Goal: Task Accomplishment & Management: Manage account settings

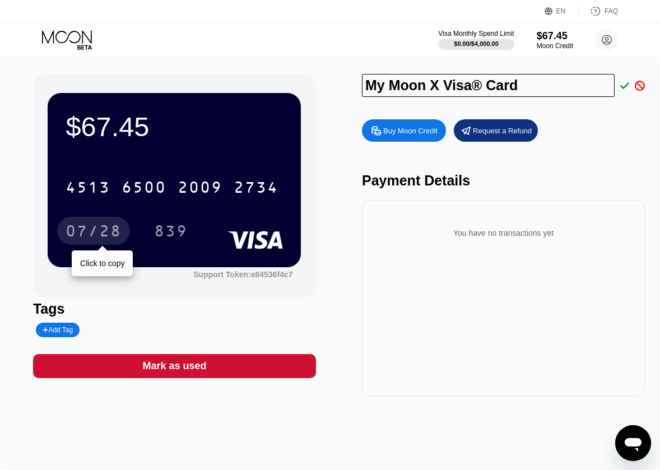
click at [98, 227] on div "07/28" at bounding box center [94, 233] width 56 height 18
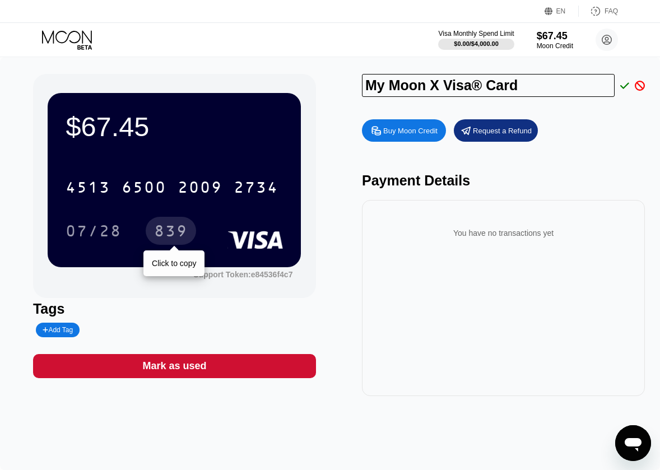
click at [169, 228] on div "839" at bounding box center [171, 233] width 34 height 18
click at [319, 39] on div "Visa Monthly Spend Limit $0.00 / $4,000.00 $67.45 Moon Credit waming [EMAIL_ADD…" at bounding box center [330, 40] width 660 height 34
click at [434, 56] on div "Visa Monthly Spend Limit $0.00 / $4,000.00 $67.45 Moon Credit waming [EMAIL_ADD…" at bounding box center [330, 40] width 660 height 34
click at [395, 43] on div "Visa Monthly Spend Limit $0.00 / $4,000.00 $67.45 Moon Credit waming [EMAIL_ADD…" at bounding box center [330, 40] width 660 height 34
